Goal: Task Accomplishment & Management: Use online tool/utility

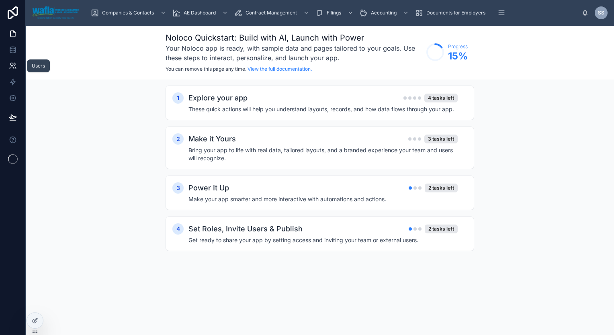
click at [11, 65] on icon at bounding box center [13, 66] width 8 height 8
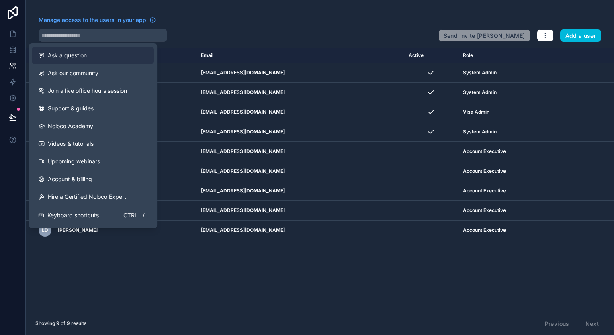
click at [72, 64] on button "Ask a question" at bounding box center [93, 56] width 122 height 18
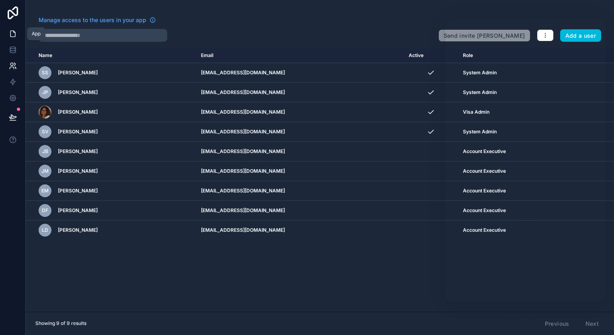
click at [14, 31] on icon at bounding box center [13, 34] width 8 height 8
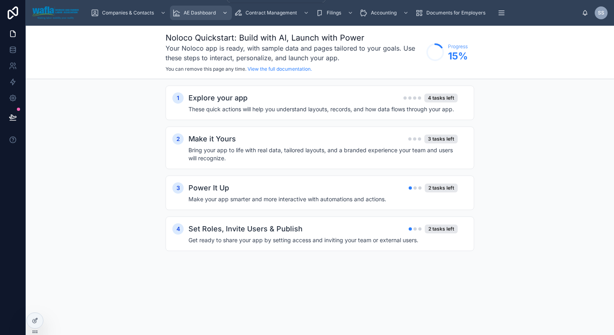
click at [206, 14] on span "AE Dashboard" at bounding box center [200, 13] width 32 height 6
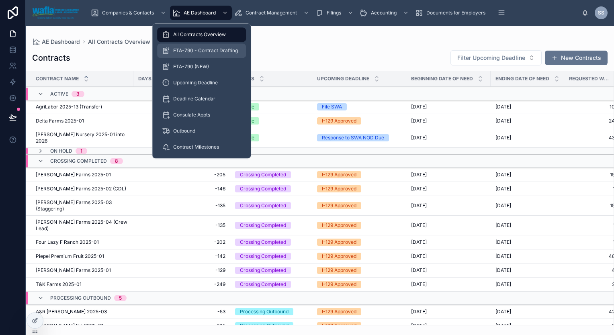
click at [199, 50] on span "ETA-790 - Contract Drafting" at bounding box center [205, 50] width 65 height 6
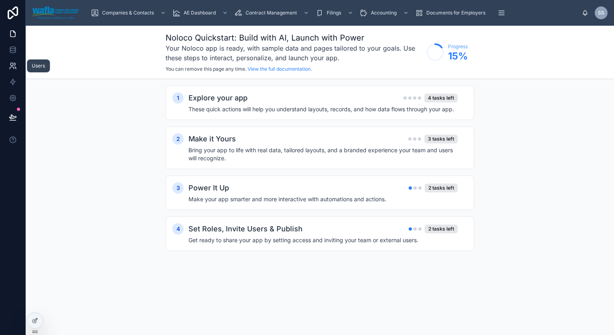
click at [14, 65] on icon at bounding box center [13, 66] width 8 height 8
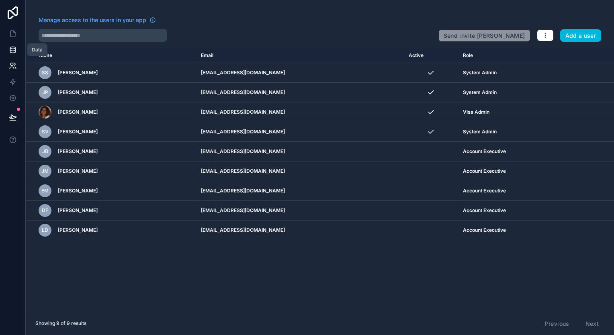
click at [11, 47] on icon at bounding box center [12, 48] width 5 height 2
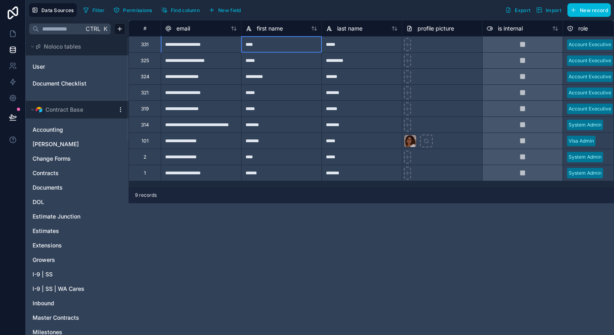
click at [280, 44] on div "****" at bounding box center [281, 44] width 80 height 16
click at [294, 76] on div "Delete row" at bounding box center [301, 77] width 41 height 9
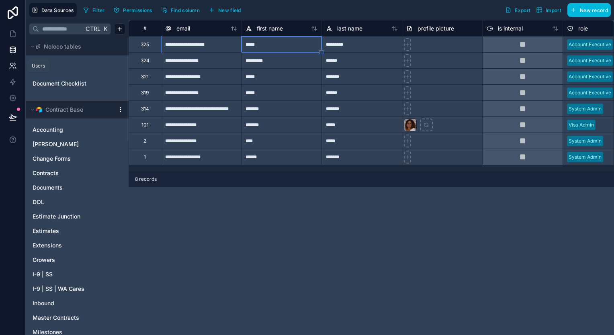
click at [14, 69] on icon at bounding box center [13, 66] width 8 height 8
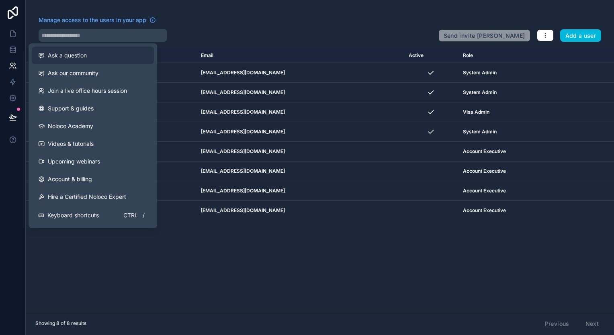
click at [75, 59] on span "Ask a question" at bounding box center [67, 55] width 39 height 8
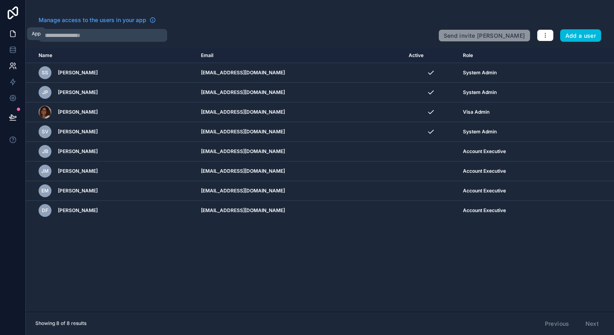
click at [12, 35] on icon at bounding box center [13, 34] width 8 height 8
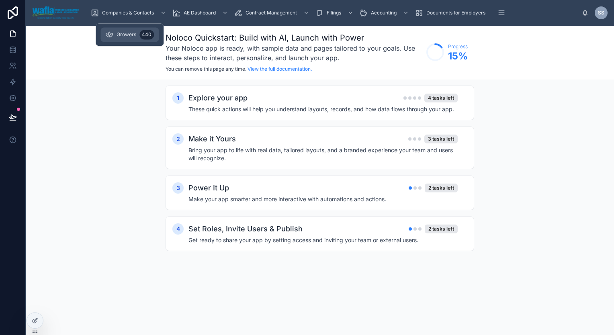
click at [129, 35] on span "Growers" at bounding box center [127, 34] width 20 height 6
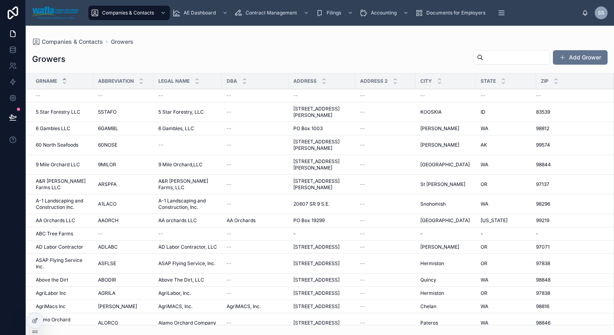
click at [484, 54] on input "text" at bounding box center [517, 57] width 66 height 11
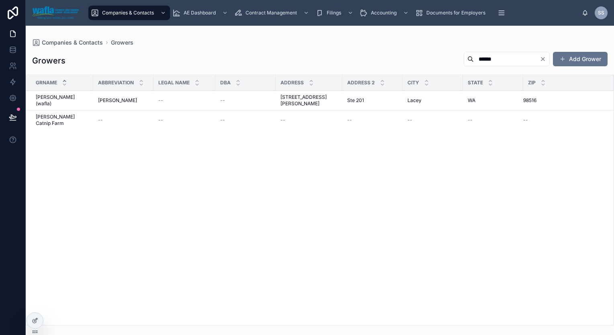
type input "******"
click at [59, 96] on span "[PERSON_NAME] (wafla)" at bounding box center [62, 100] width 53 height 13
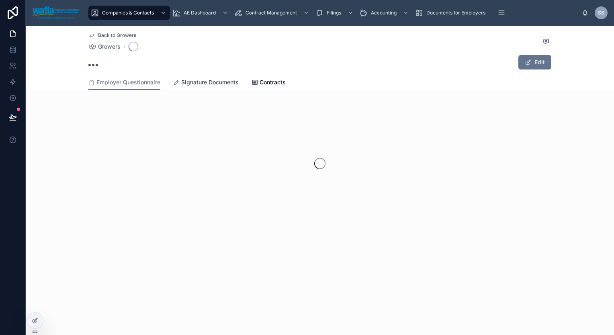
click at [218, 81] on span "Signature Documents" at bounding box center [210, 82] width 58 height 8
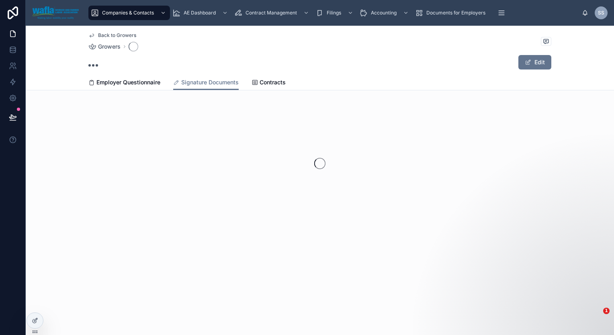
click at [134, 70] on div "Back to Growers Growers Edit" at bounding box center [319, 50] width 463 height 49
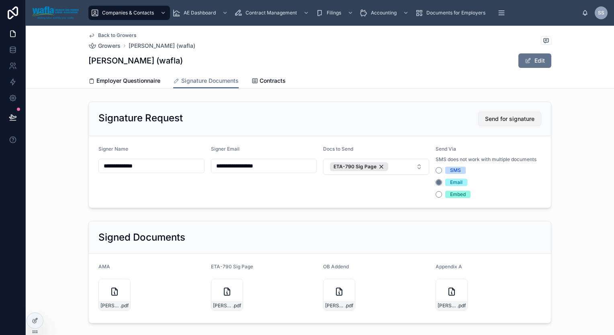
click at [510, 119] on span "Send for signature" at bounding box center [509, 119] width 49 height 8
click at [397, 167] on button "ETA-790 Sig Page" at bounding box center [376, 167] width 106 height 16
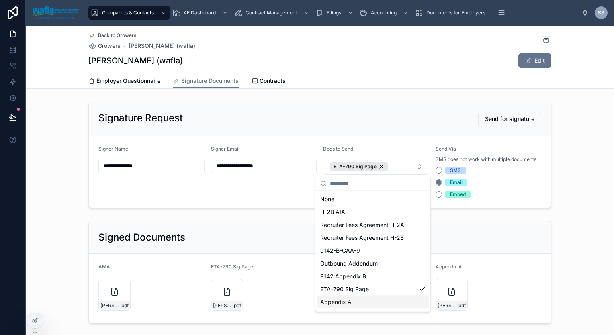
scroll to position [24, 0]
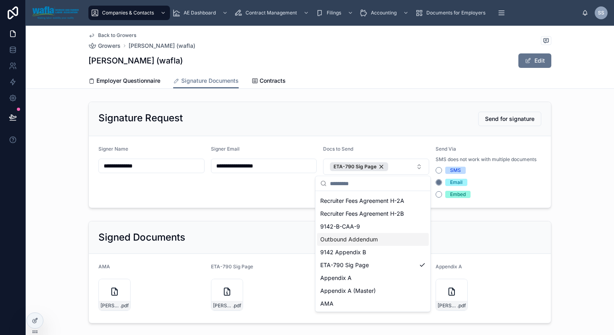
click at [376, 240] on span "Outbound Addendum" at bounding box center [350, 240] width 58 height 8
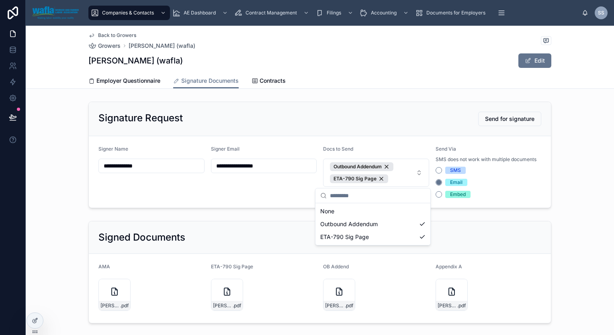
scroll to position [0, 0]
click at [402, 77] on div "Employer Questionnaire Signature Documents Contracts" at bounding box center [319, 80] width 463 height 15
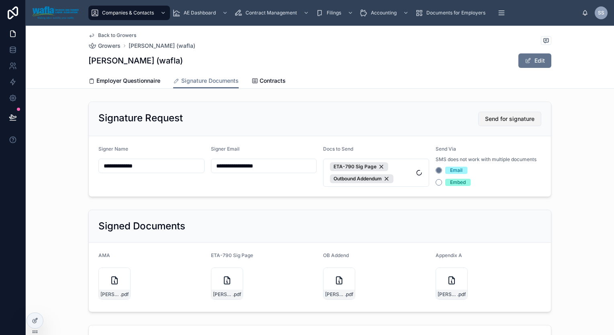
click at [497, 117] on span "Send for signature" at bounding box center [509, 119] width 49 height 8
